Goal: Task Accomplishment & Management: Use online tool/utility

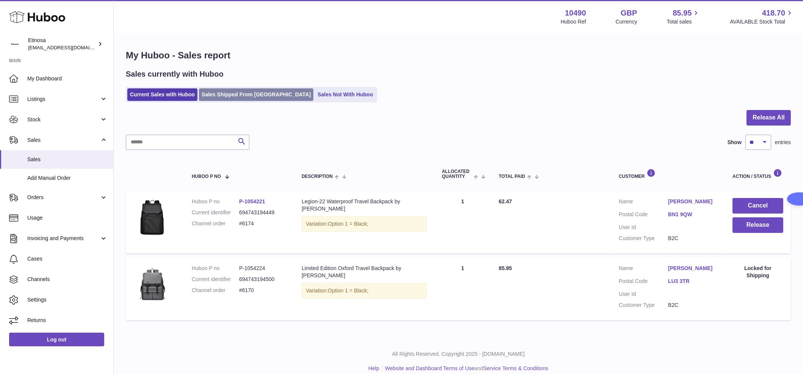
click at [223, 94] on link "Sales Shipped From [GEOGRAPHIC_DATA]" at bounding box center [256, 94] width 115 height 13
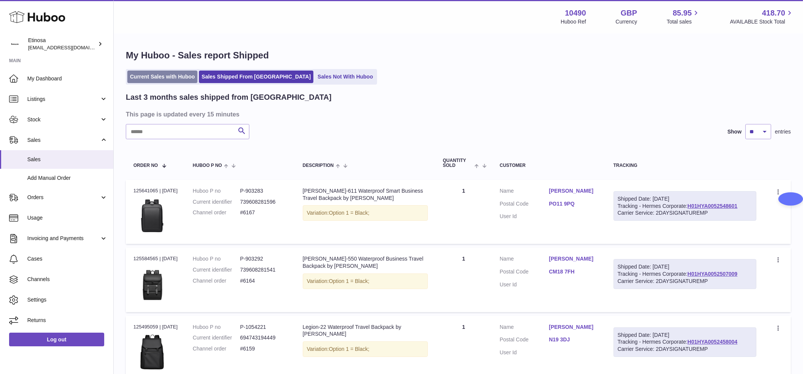
drag, startPoint x: 149, startPoint y: 73, endPoint x: 155, endPoint y: 73, distance: 6.1
click at [149, 73] on link "Current Sales with Huboo" at bounding box center [162, 77] width 70 height 13
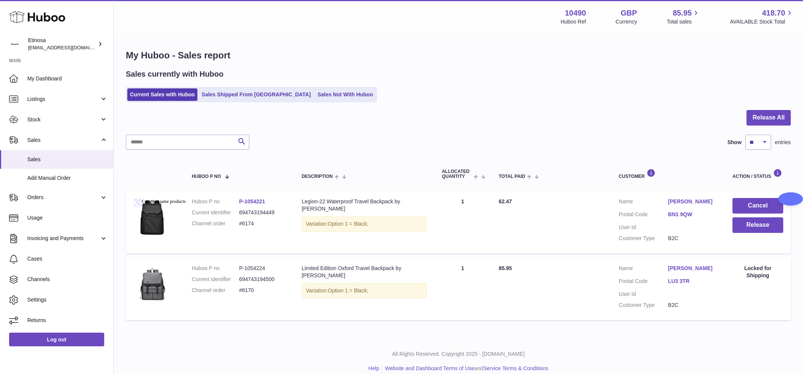
click at [406, 54] on h1 "My Huboo - Sales report" at bounding box center [458, 55] width 665 height 12
click at [759, 231] on button "Release" at bounding box center [758, 225] width 51 height 16
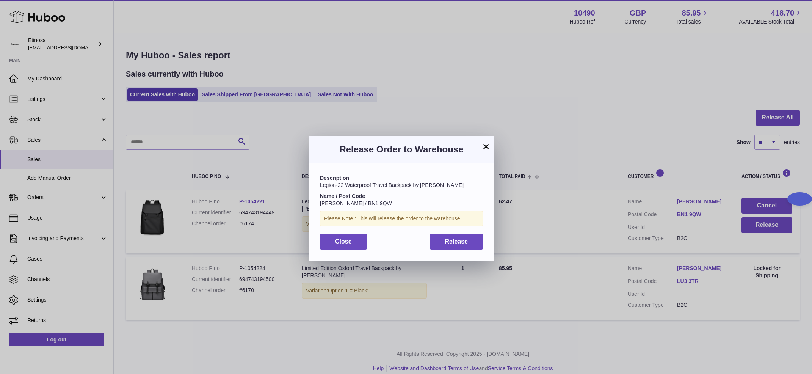
click at [436, 85] on div "× Release Order to Warehouse Description Legion-22 Waterproof Travel Backpack b…" at bounding box center [406, 198] width 812 height 374
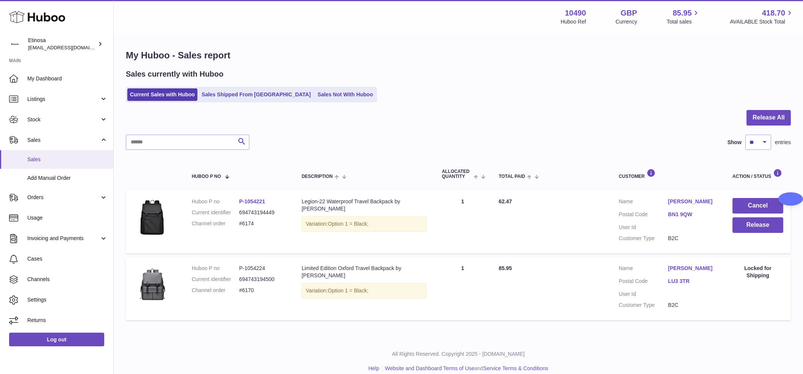
click at [33, 158] on span "Sales" at bounding box center [67, 159] width 80 height 7
click at [765, 221] on button "Release" at bounding box center [758, 225] width 51 height 16
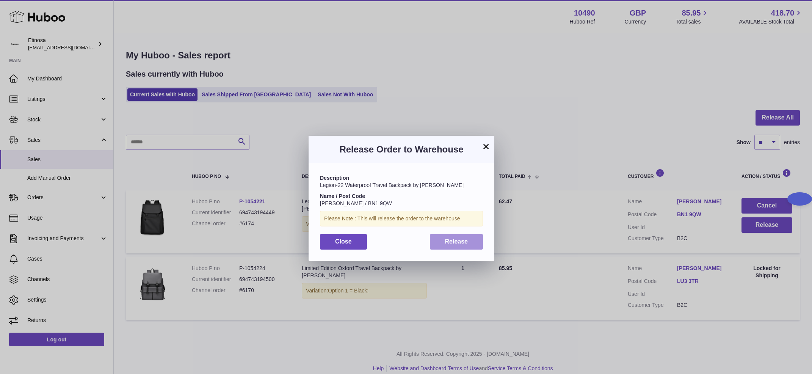
click at [476, 248] on button "Release" at bounding box center [456, 242] width 53 height 16
